Goal: Use online tool/utility: Utilize a website feature to perform a specific function

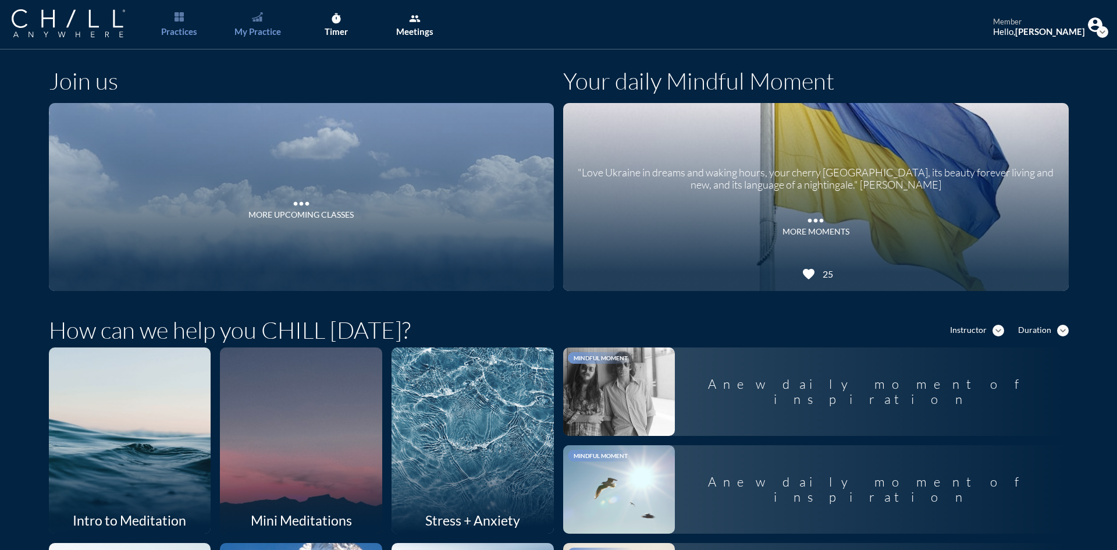
click at [263, 22] on link "My Practice" at bounding box center [257, 24] width 61 height 49
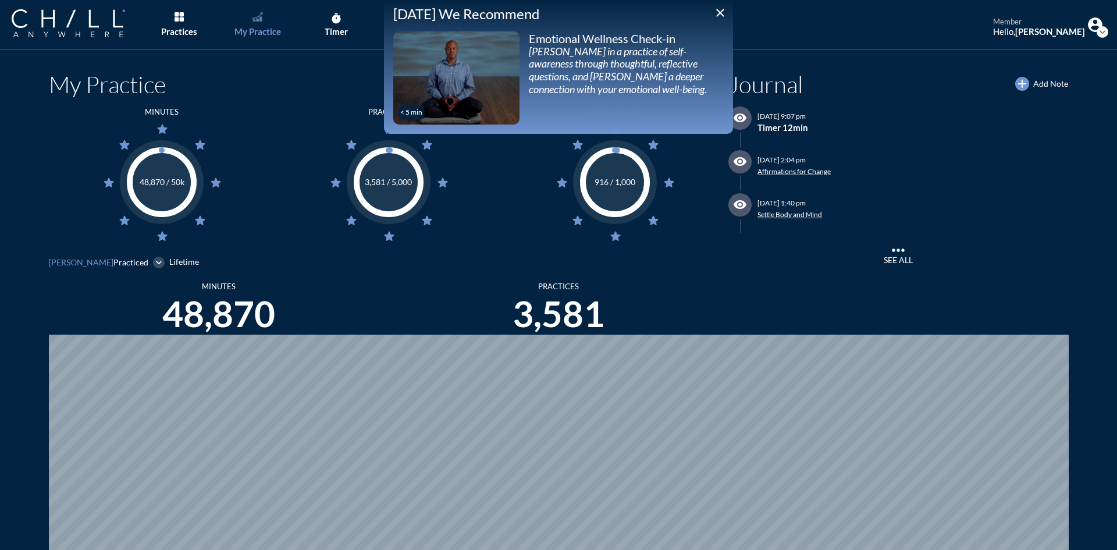
scroll to position [550, 1108]
click at [719, 15] on icon "close" at bounding box center [720, 13] width 14 height 14
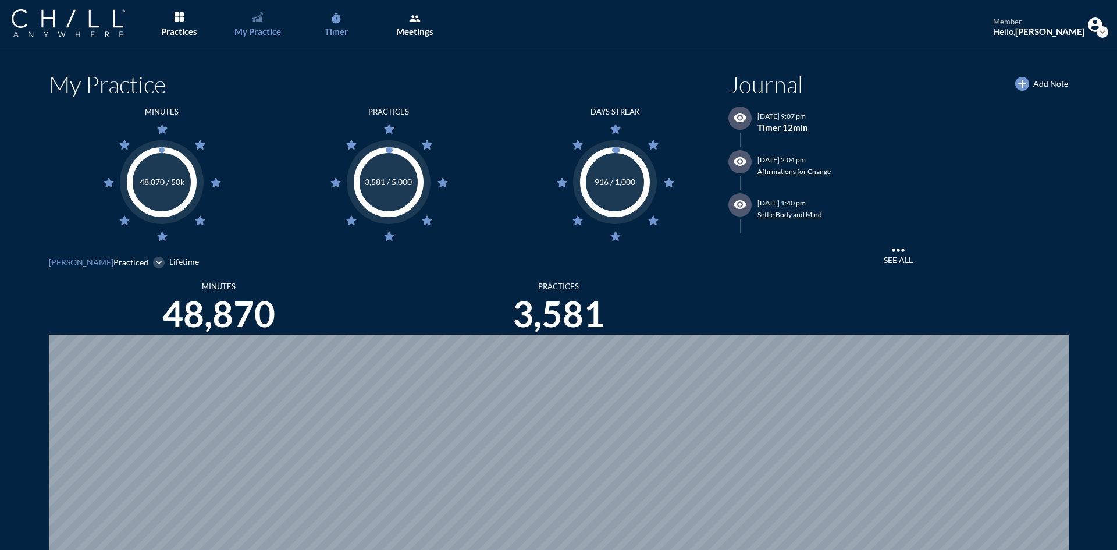
click at [343, 30] on div "Timer" at bounding box center [336, 31] width 23 height 10
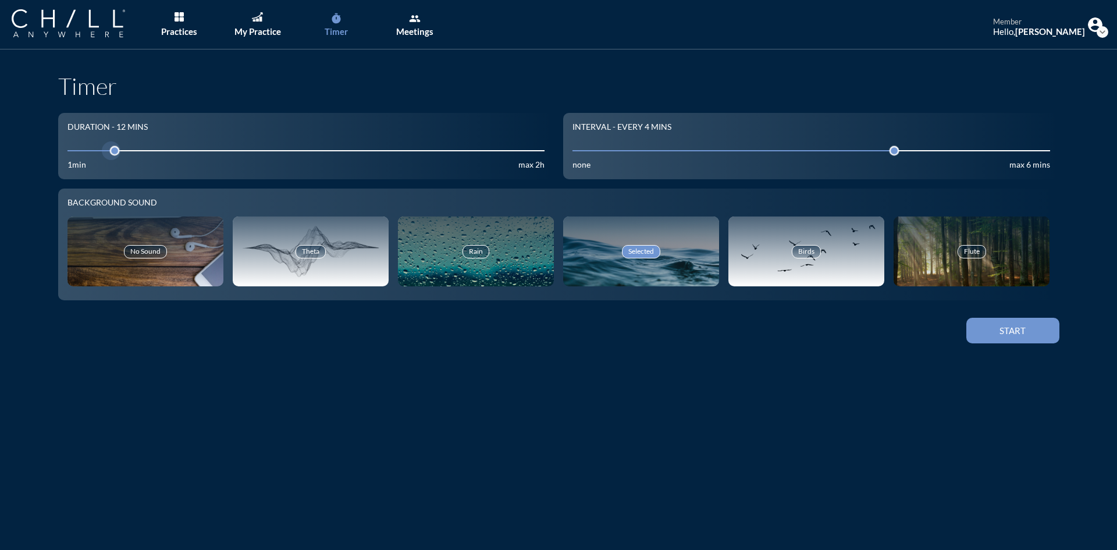
click at [154, 148] on input "12" at bounding box center [306, 150] width 478 height 11
drag, startPoint x: 154, startPoint y: 148, endPoint x: 141, endPoint y: 147, distance: 12.2
click at [141, 147] on input "12" at bounding box center [306, 150] width 478 height 11
drag, startPoint x: 141, startPoint y: 147, endPoint x: 125, endPoint y: 151, distance: 16.8
click at [125, 151] on input "12" at bounding box center [306, 150] width 478 height 11
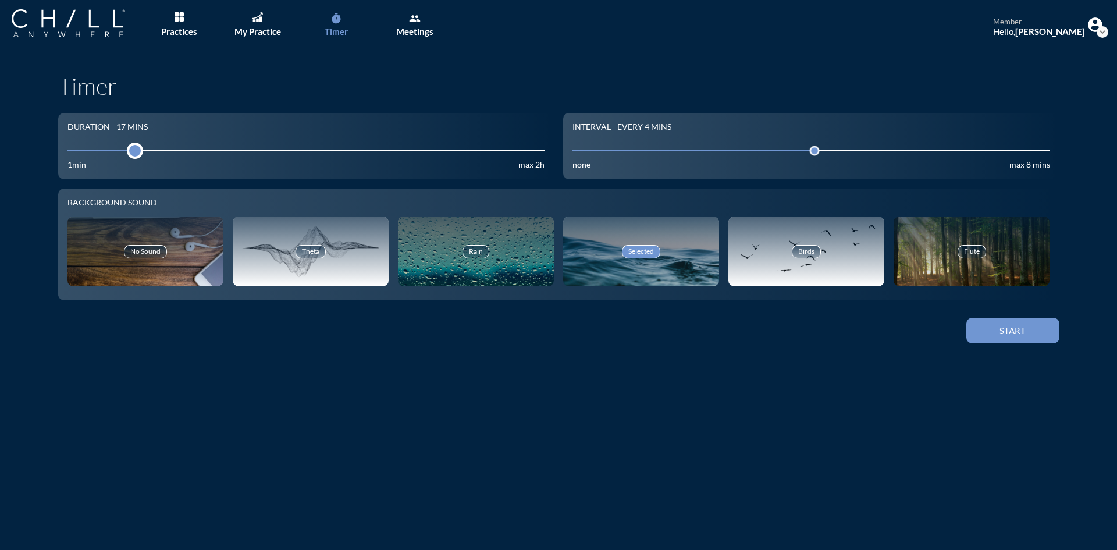
click at [134, 151] on div at bounding box center [135, 151] width 16 height 16
click at [144, 152] on input "12" at bounding box center [306, 150] width 478 height 11
type input "21"
drag, startPoint x: 144, startPoint y: 152, endPoint x: 264, endPoint y: 121, distance: 124.5
click at [264, 121] on div "Duration - 21 mins 21 1min max 2h" at bounding box center [306, 146] width 496 height 66
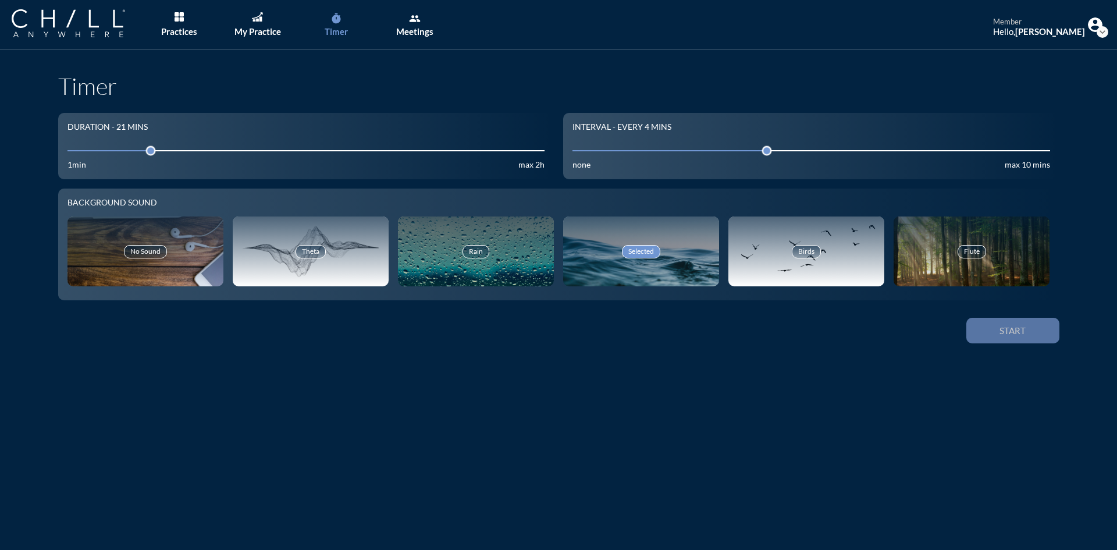
click at [989, 336] on div "Start" at bounding box center [1013, 330] width 52 height 10
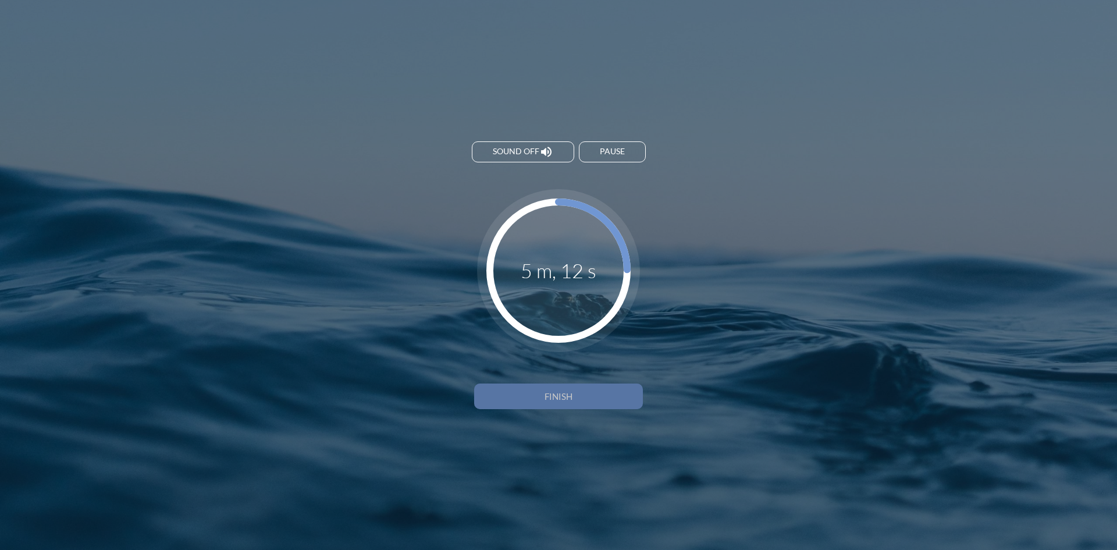
click at [613, 399] on div "Finish" at bounding box center [559, 396] width 128 height 10
